Goal: Information Seeking & Learning: Learn about a topic

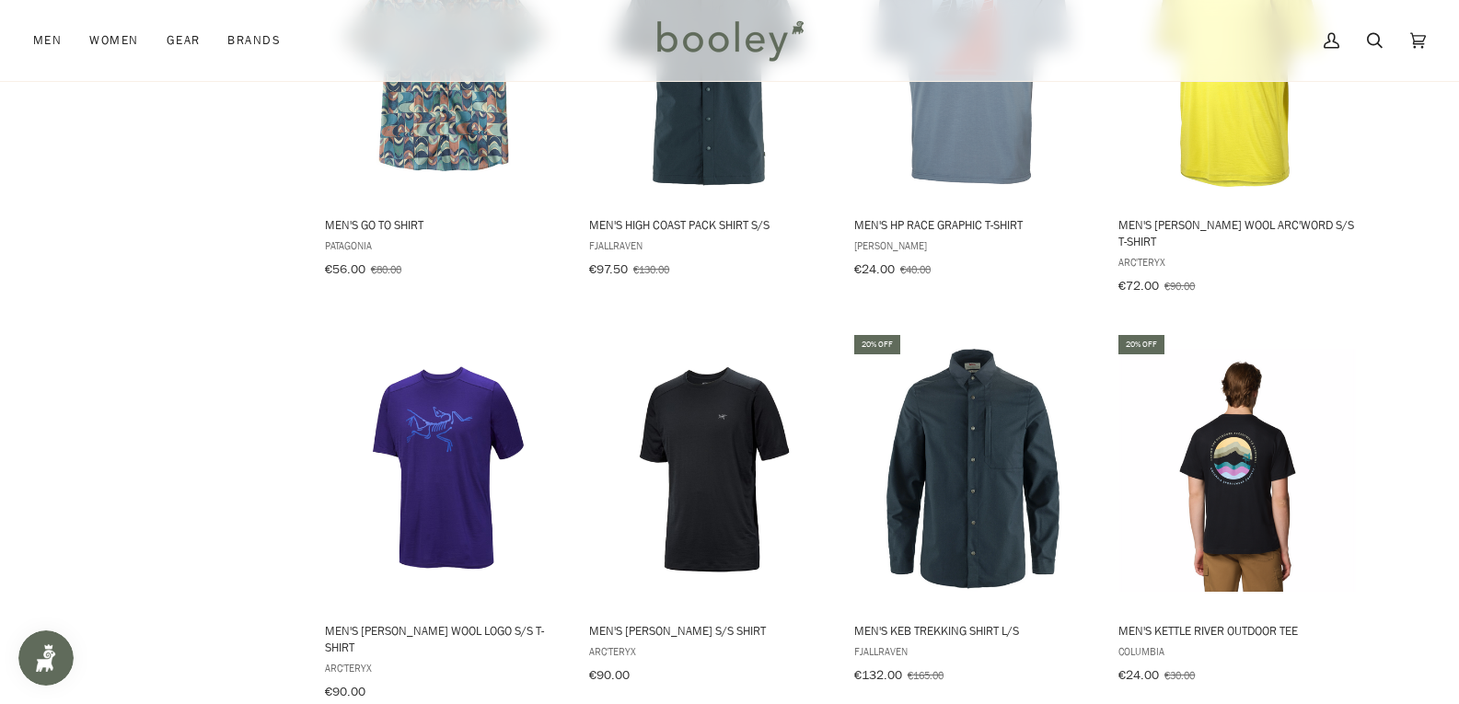
scroll to position [1749, 0]
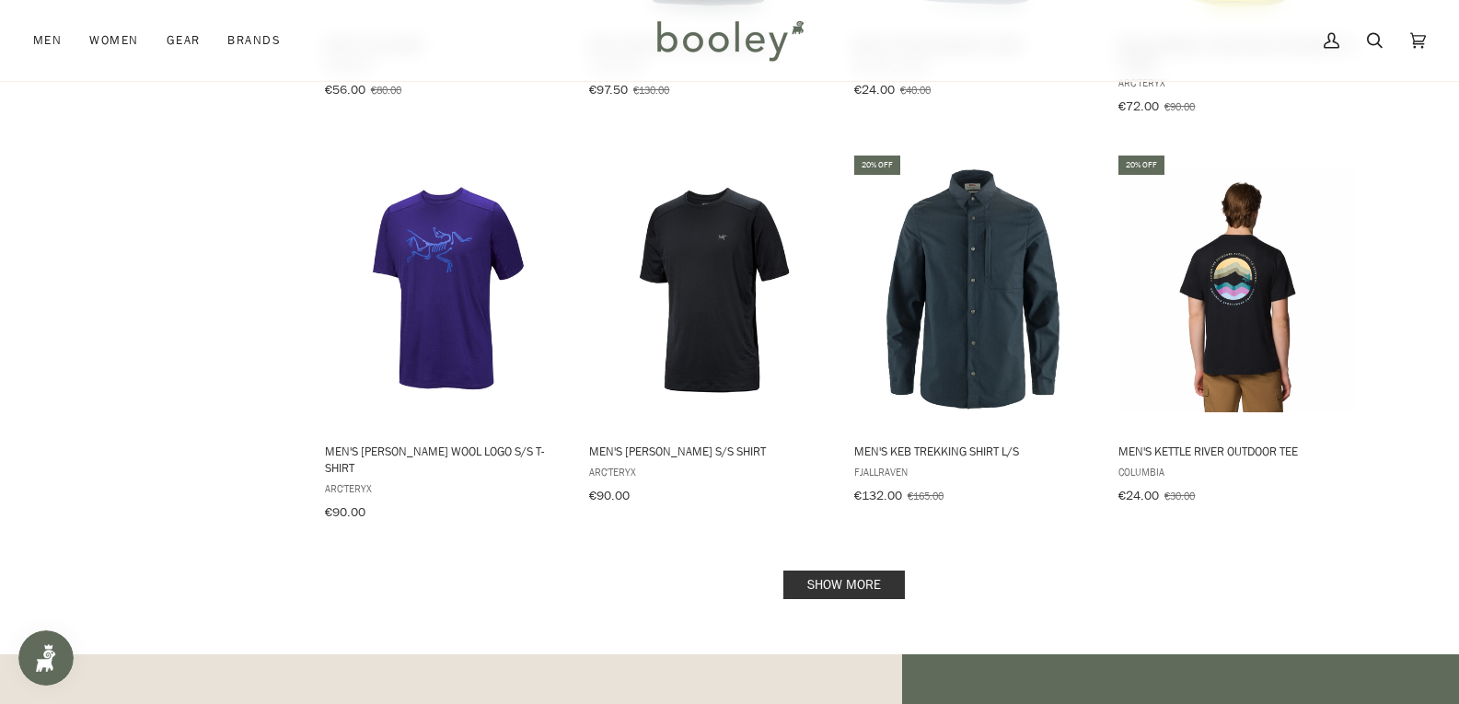
click at [843, 571] on link "Show more" at bounding box center [844, 585] width 122 height 29
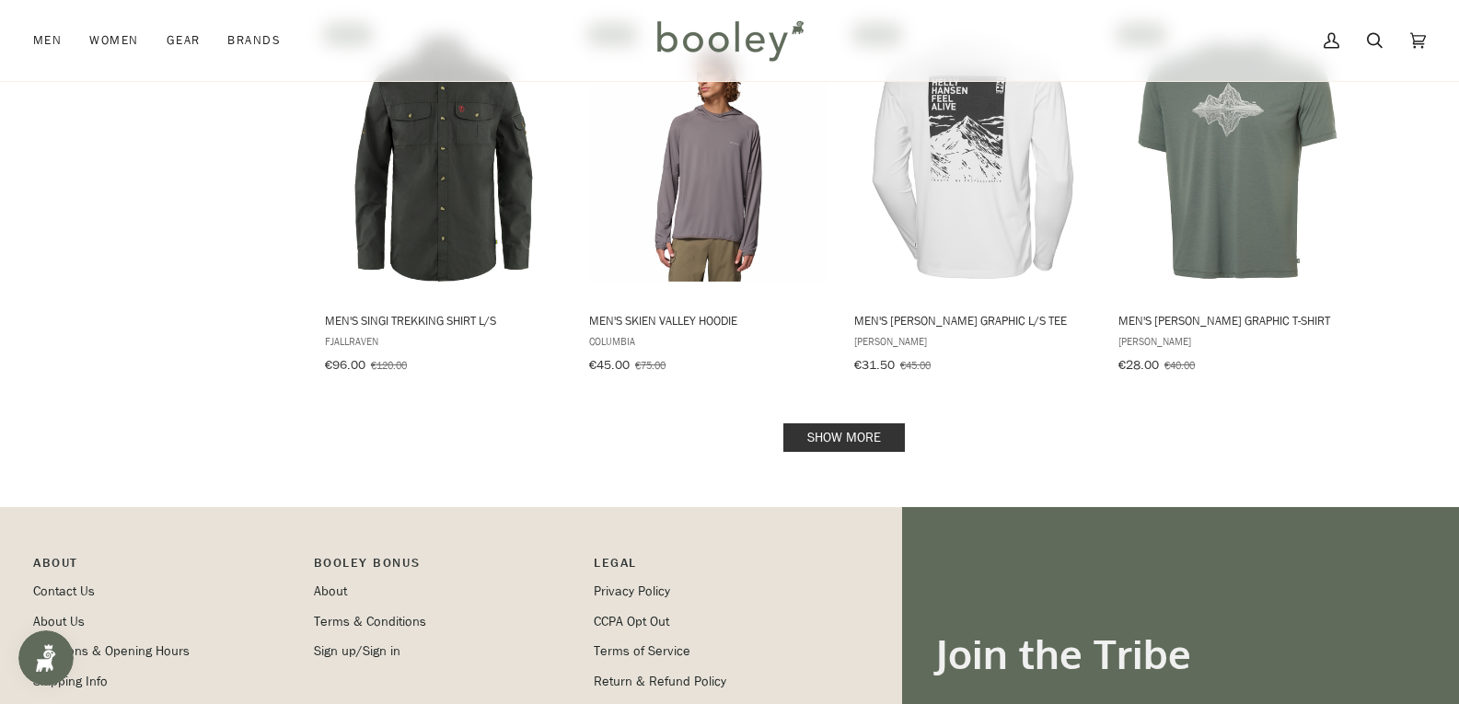
scroll to position [3866, 0]
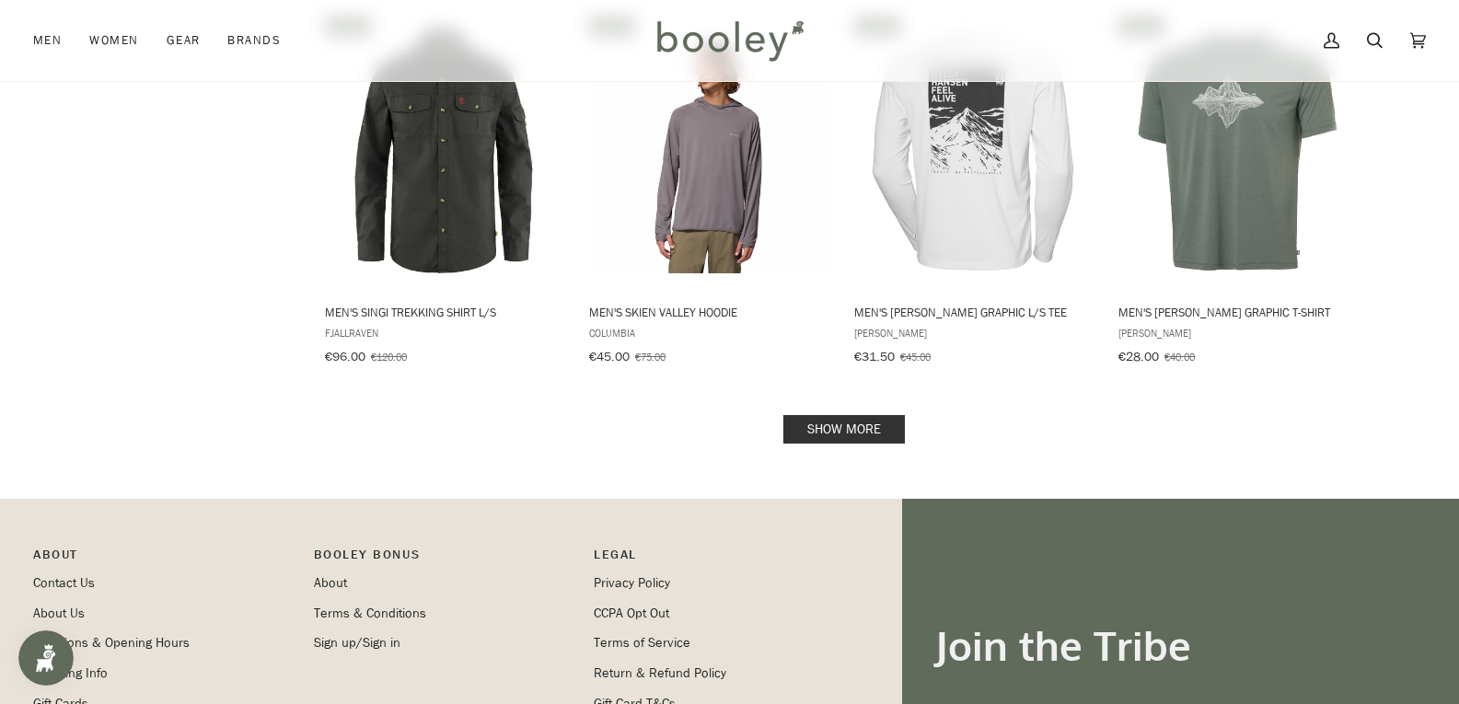
click at [887, 415] on link "Show more" at bounding box center [844, 429] width 122 height 29
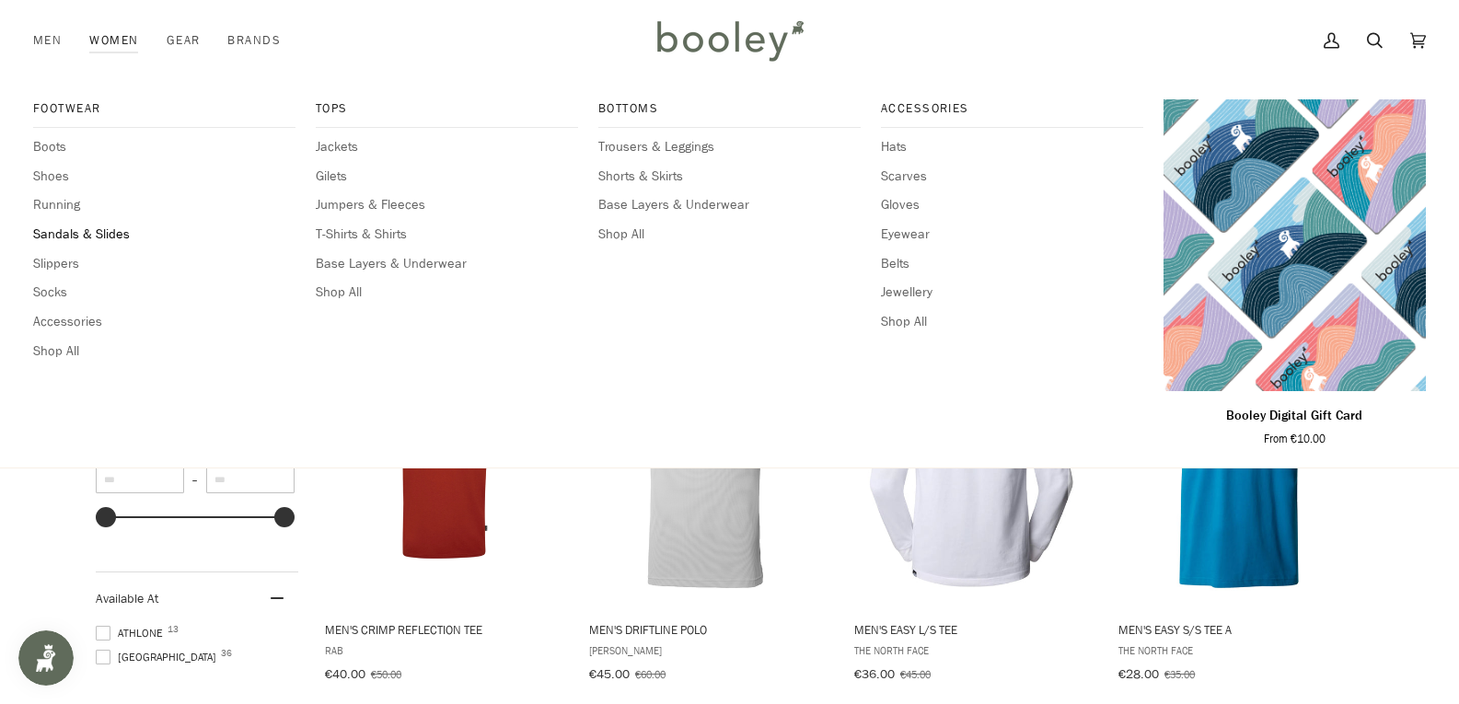
scroll to position [644, 0]
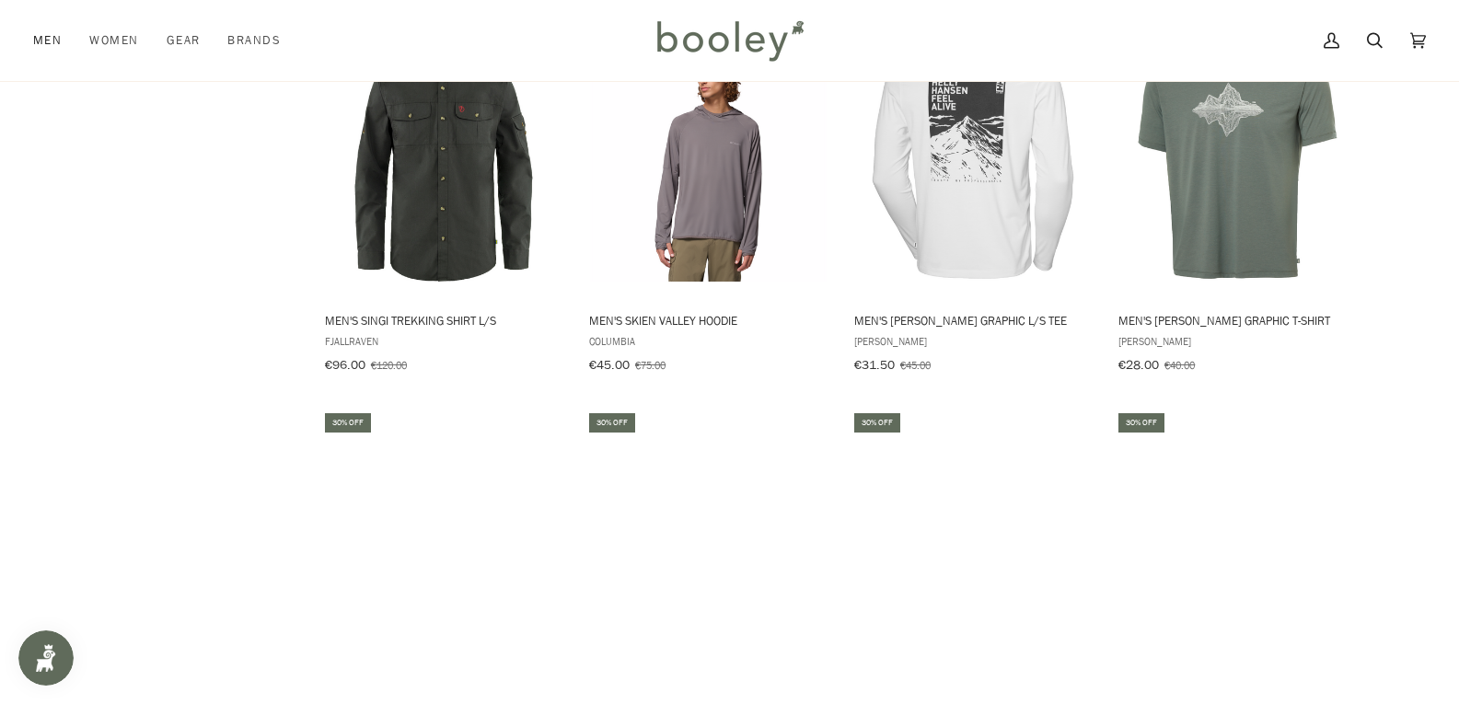
scroll to position [3866, 0]
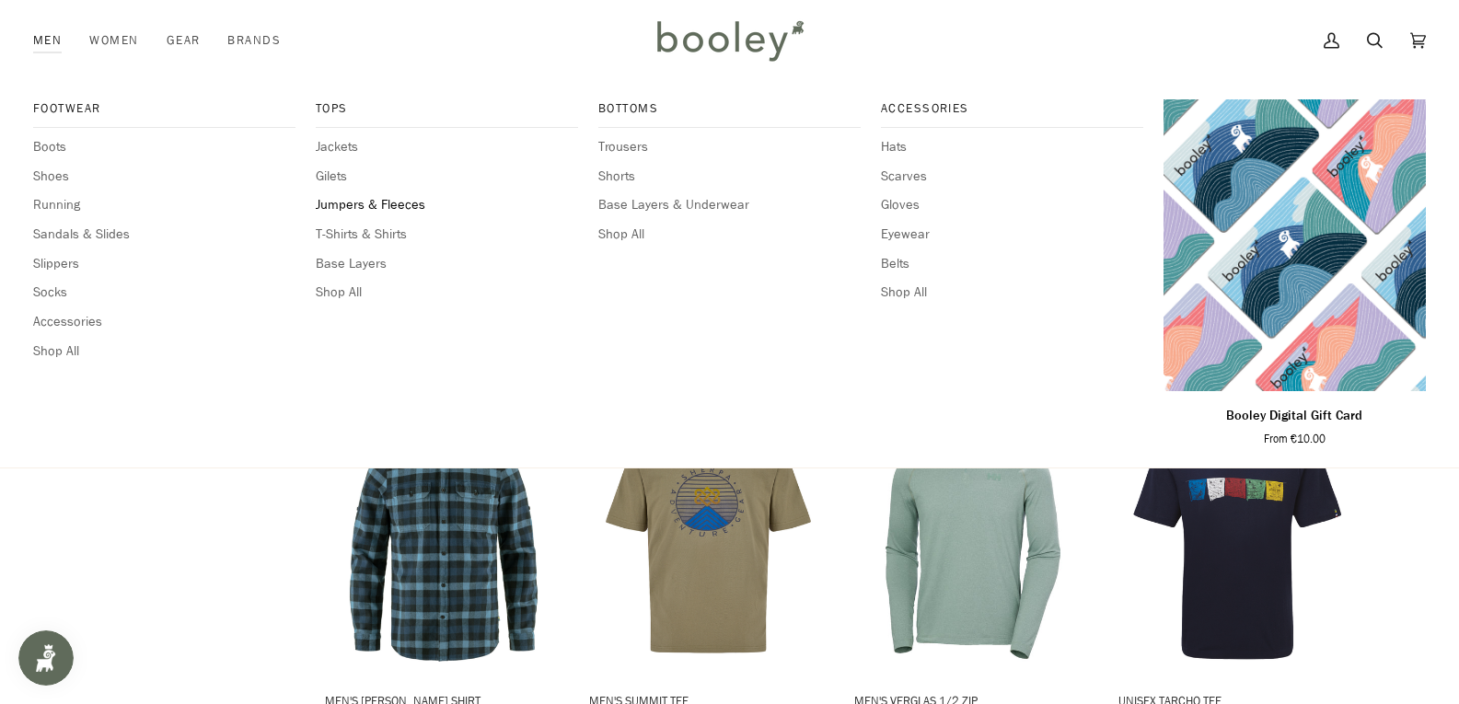
click at [388, 199] on span "Jumpers & Fleeces" at bounding box center [447, 205] width 262 height 20
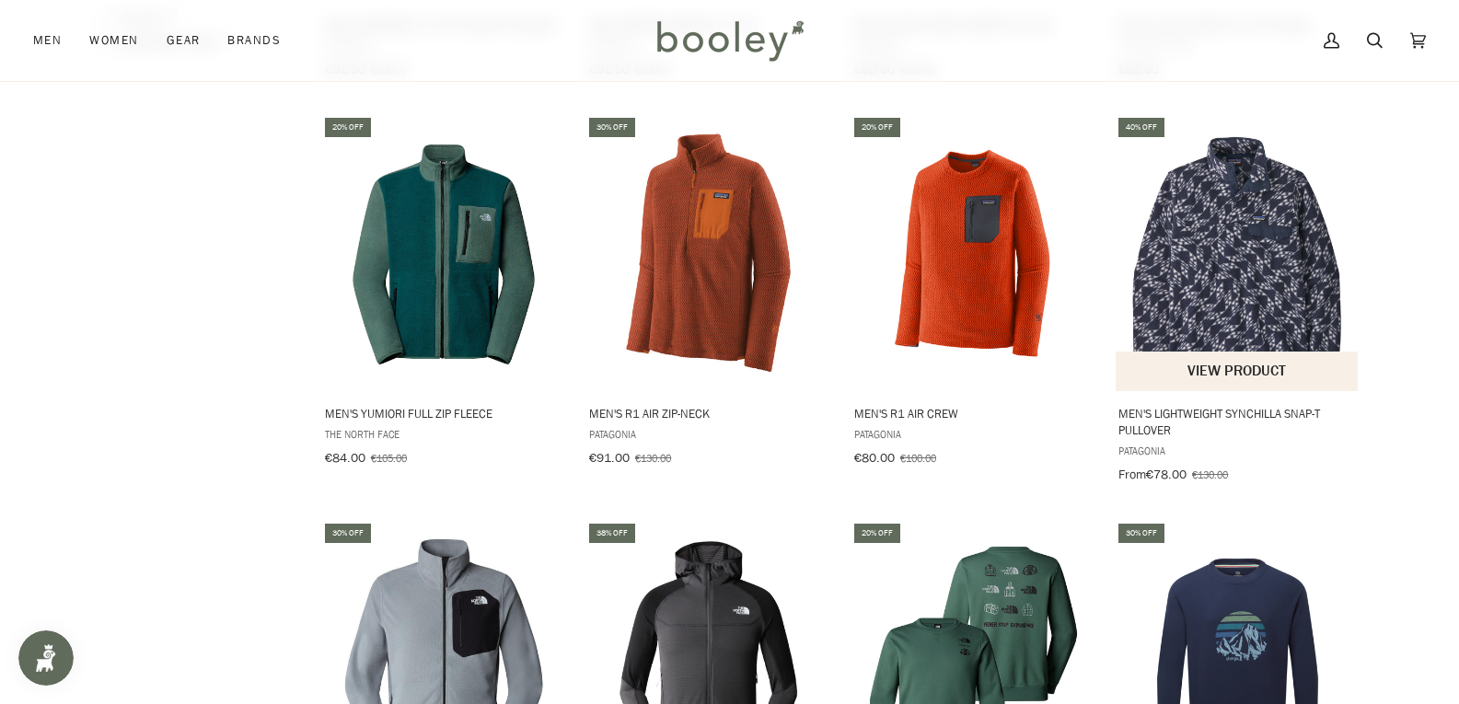
scroll to position [1749, 0]
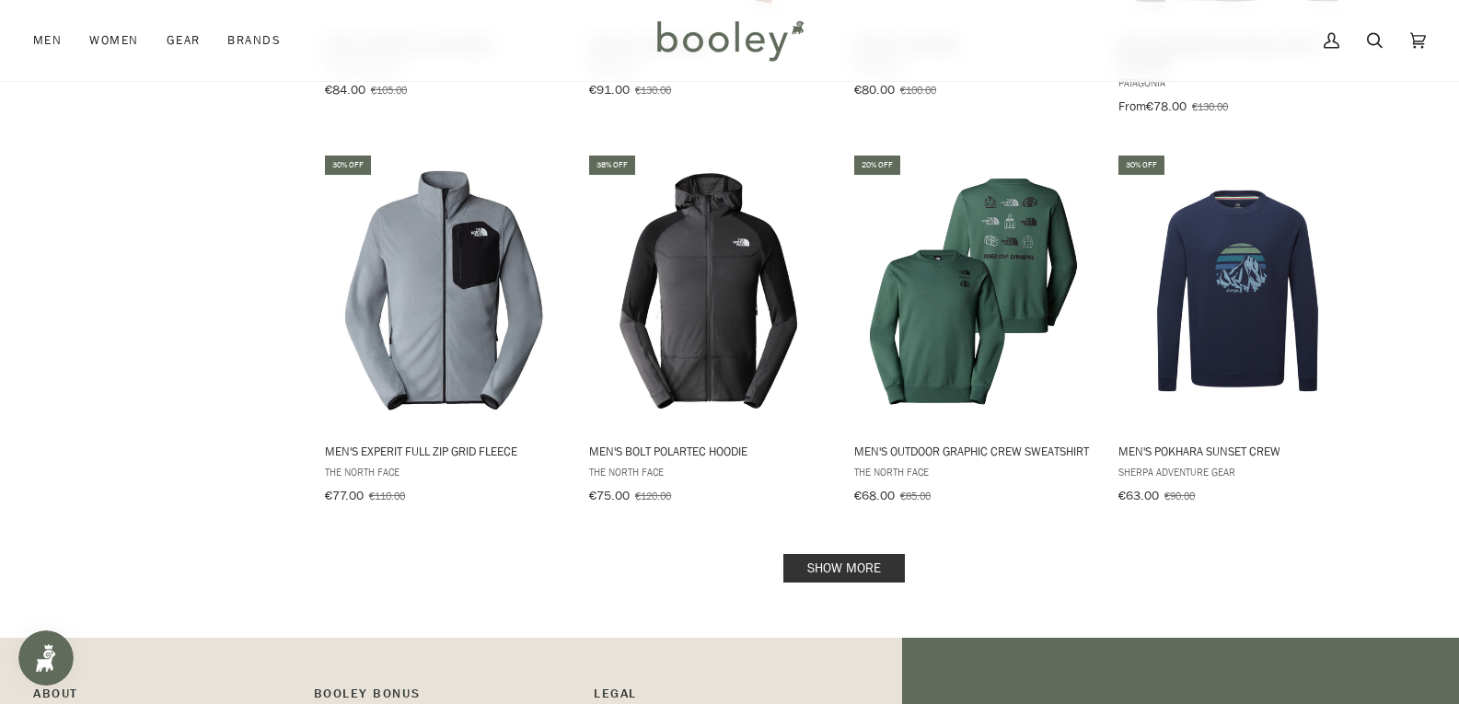
click at [814, 554] on link "Show more" at bounding box center [844, 568] width 122 height 29
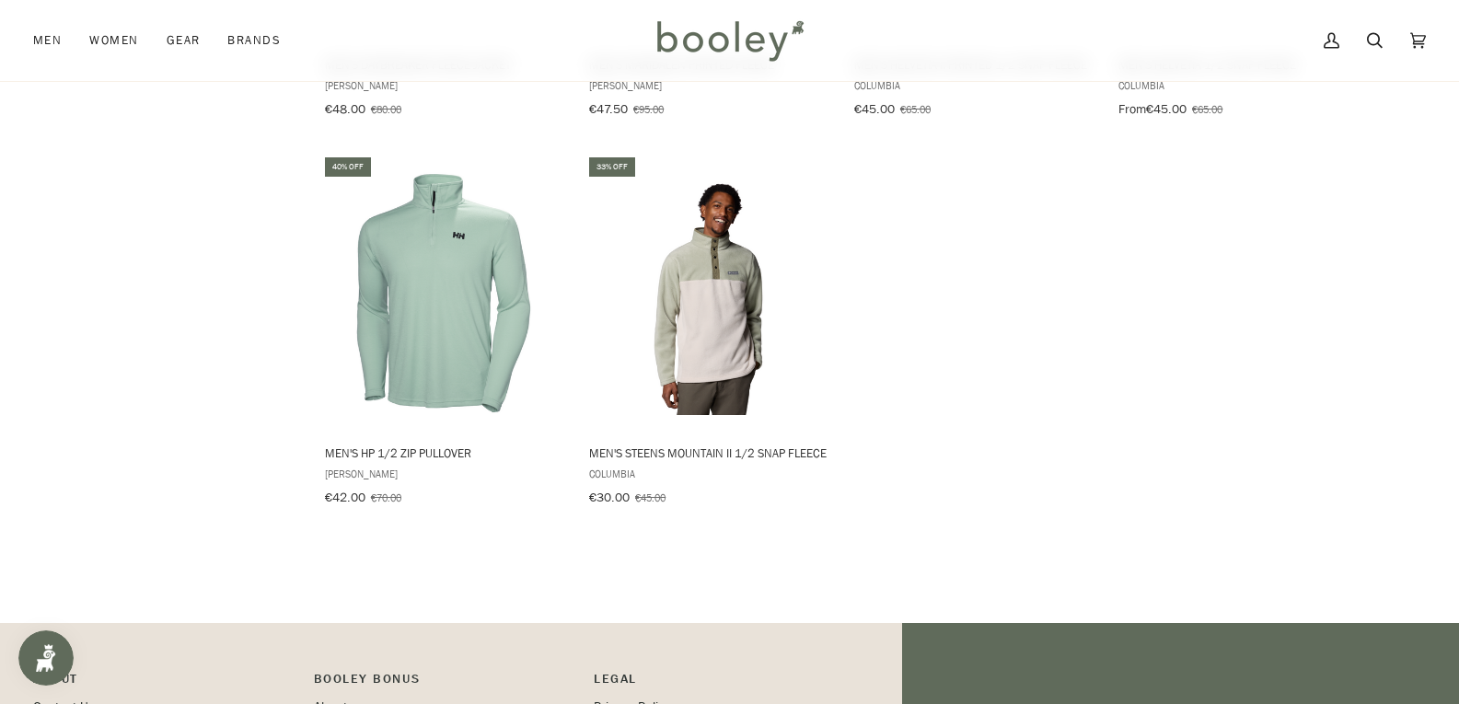
scroll to position [3130, 0]
